Goal: Find specific page/section: Find specific page/section

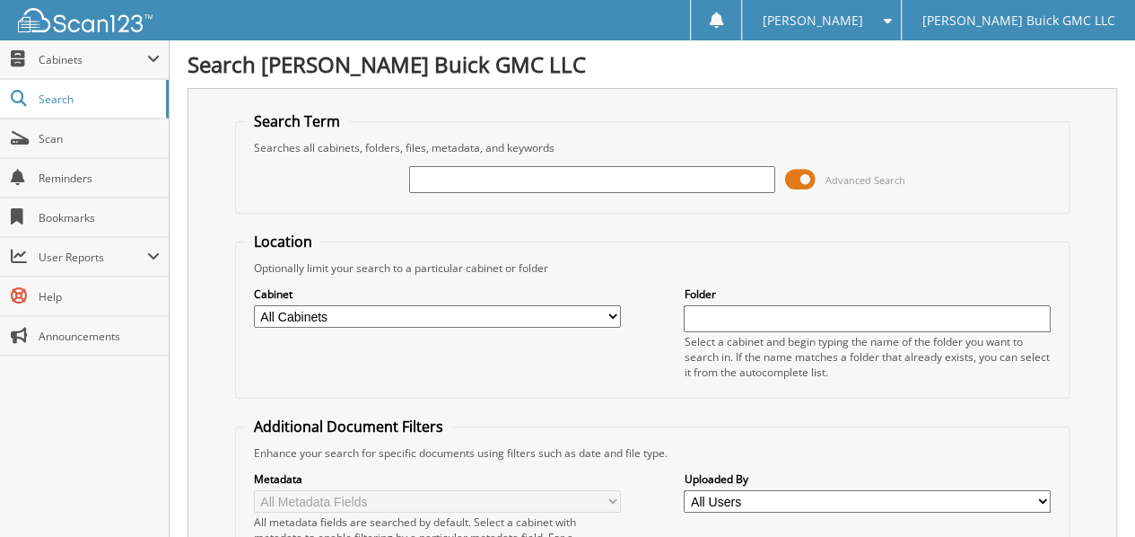
drag, startPoint x: 0, startPoint y: 0, endPoint x: 433, endPoint y: 171, distance: 465.0
click at [433, 171] on input "text" at bounding box center [592, 179] width 367 height 27
type input "47385"
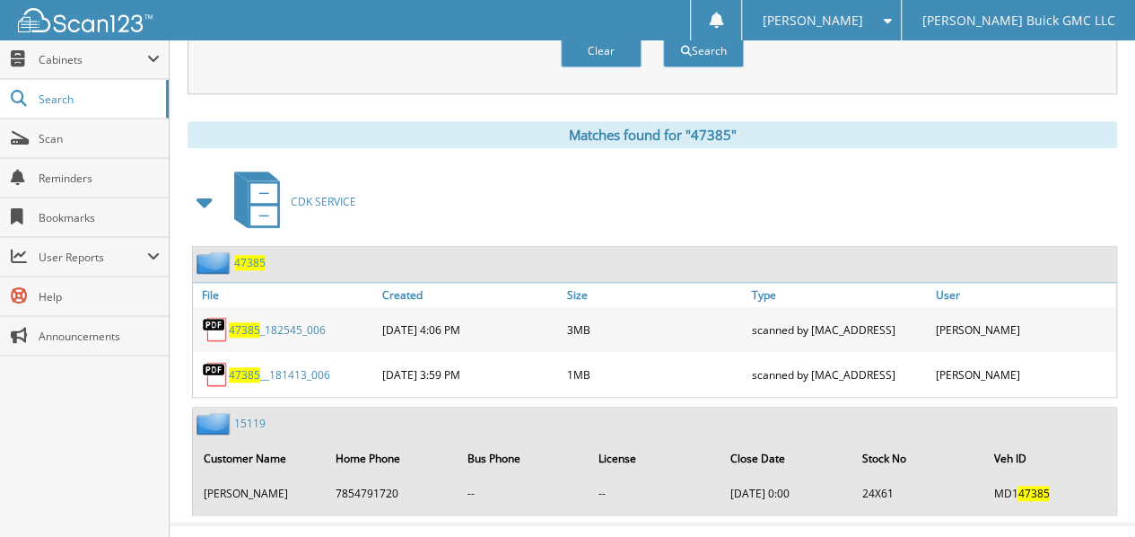
scroll to position [718, 0]
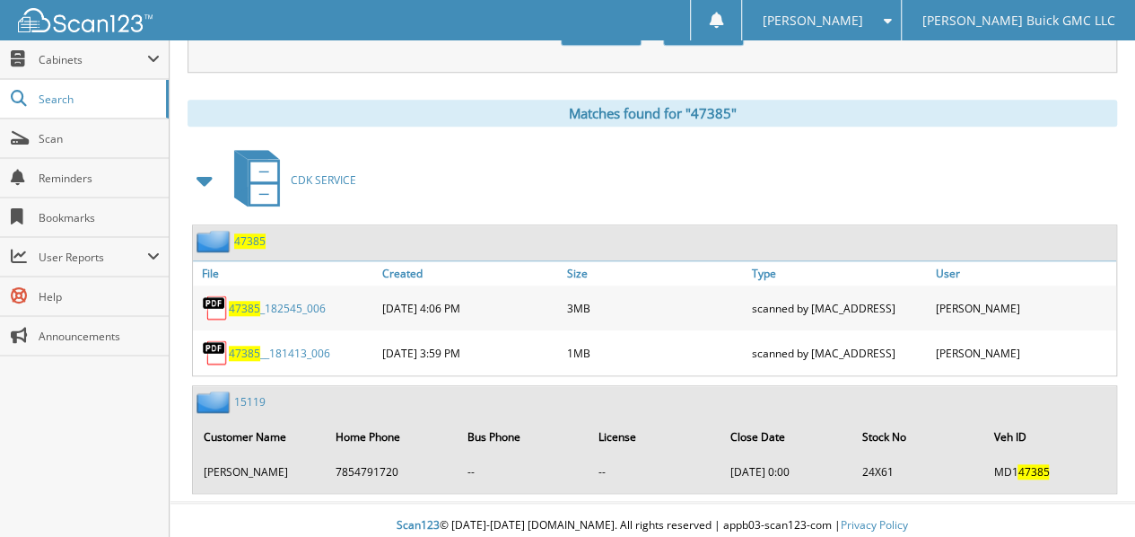
click at [249, 346] on span "47385" at bounding box center [244, 353] width 31 height 15
